Goal: Task Accomplishment & Management: Use online tool/utility

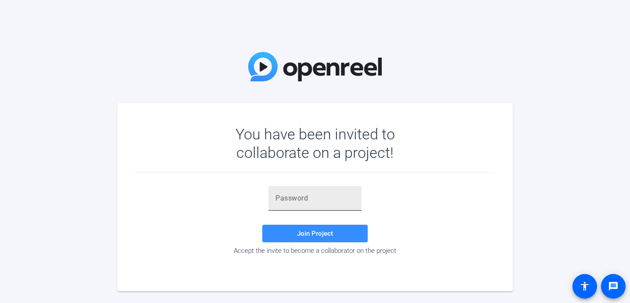
click at [286, 200] on input "text" at bounding box center [315, 198] width 79 height 11
paste input "3Hs9sd"
type input "3Hs9sd"
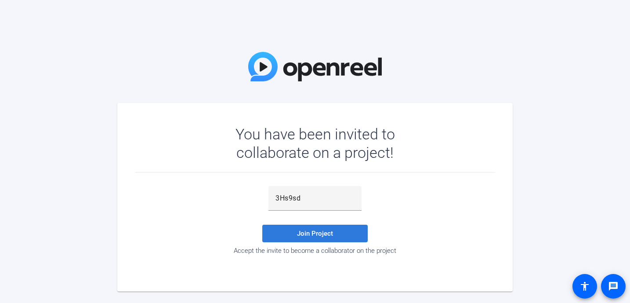
click at [308, 236] on span "Join Project" at bounding box center [315, 233] width 36 height 8
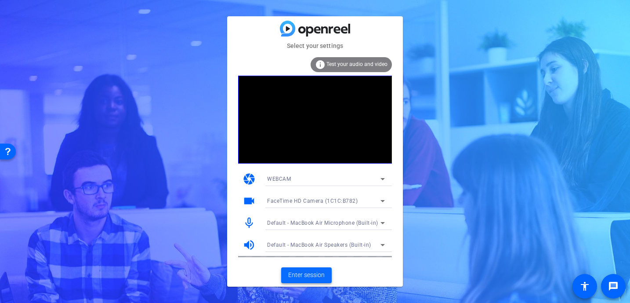
click at [309, 276] on span "Enter session" at bounding box center [306, 274] width 36 height 9
